Goal: Task Accomplishment & Management: Find specific page/section

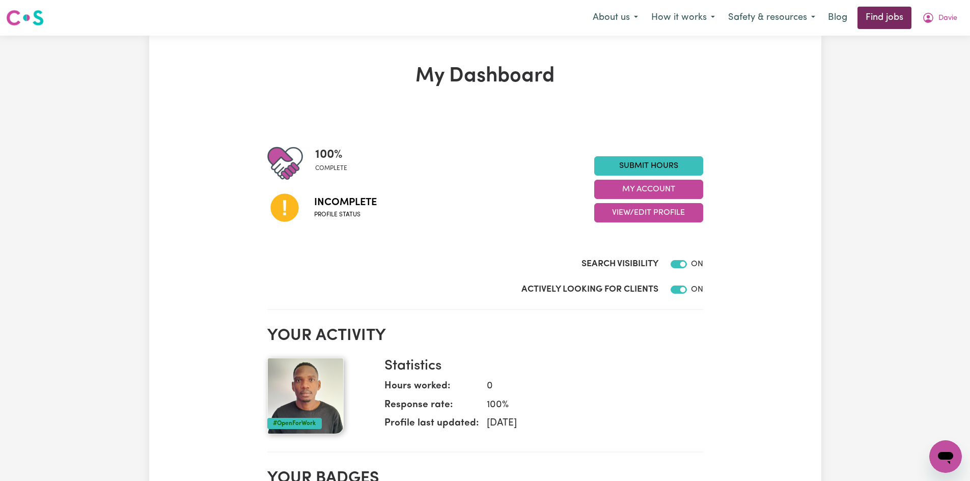
click at [871, 19] on link "Find jobs" at bounding box center [884, 18] width 54 height 22
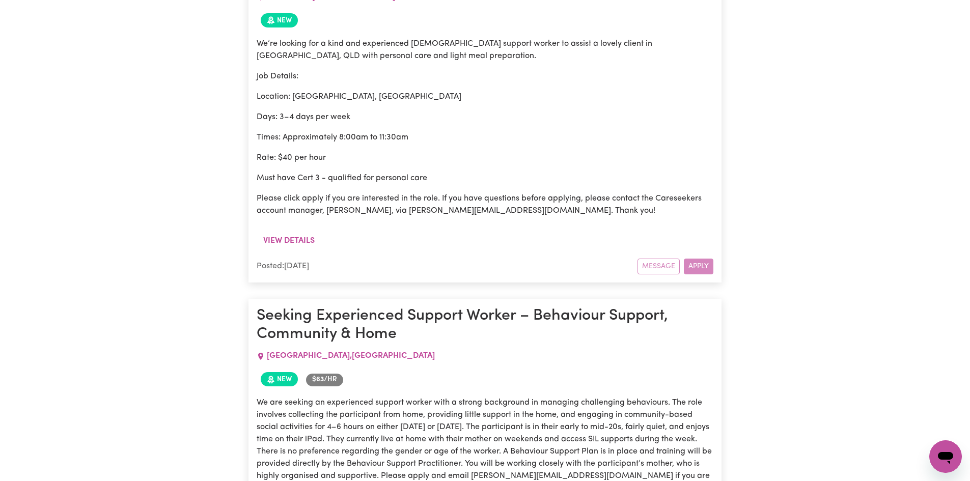
scroll to position [759, 0]
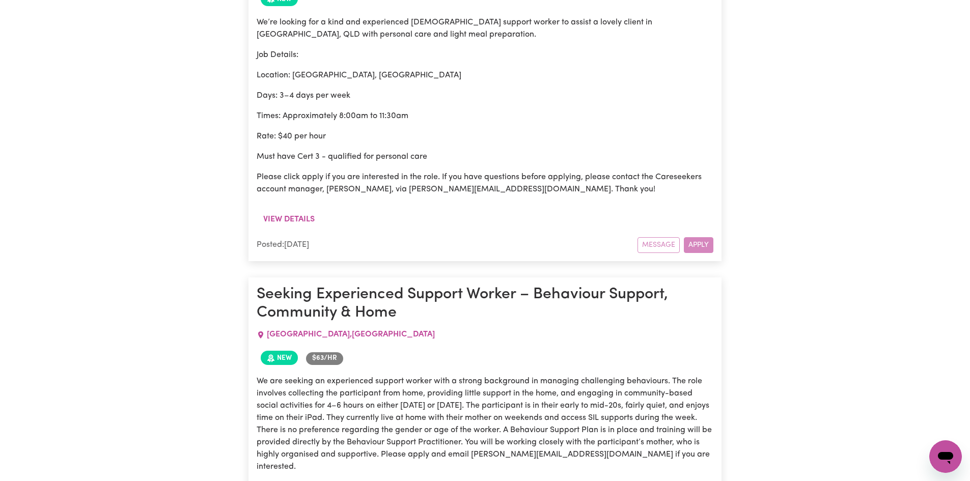
click at [697, 237] on div "Message Apply" at bounding box center [675, 245] width 76 height 16
drag, startPoint x: 655, startPoint y: 229, endPoint x: 605, endPoint y: 217, distance: 50.9
click at [649, 237] on div "Message Apply" at bounding box center [675, 245] width 76 height 16
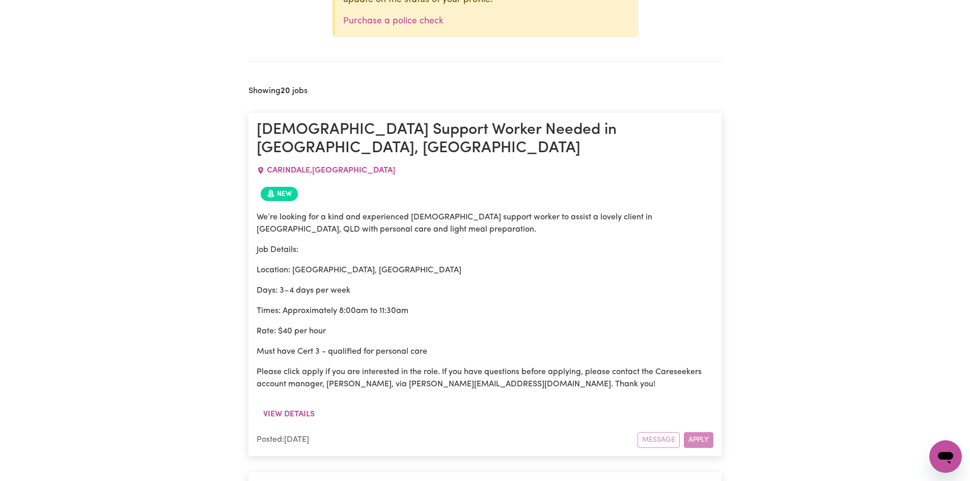
scroll to position [556, 0]
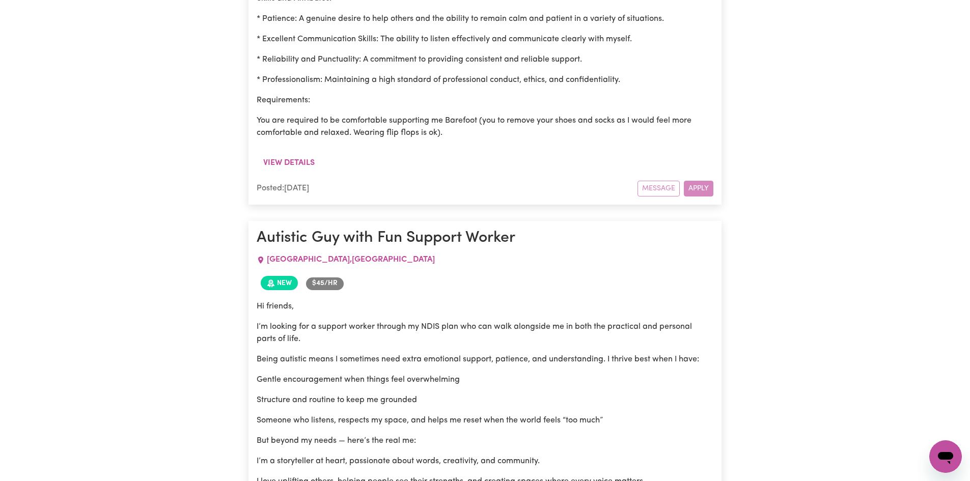
scroll to position [3101, 0]
